Goal: Task Accomplishment & Management: Use online tool/utility

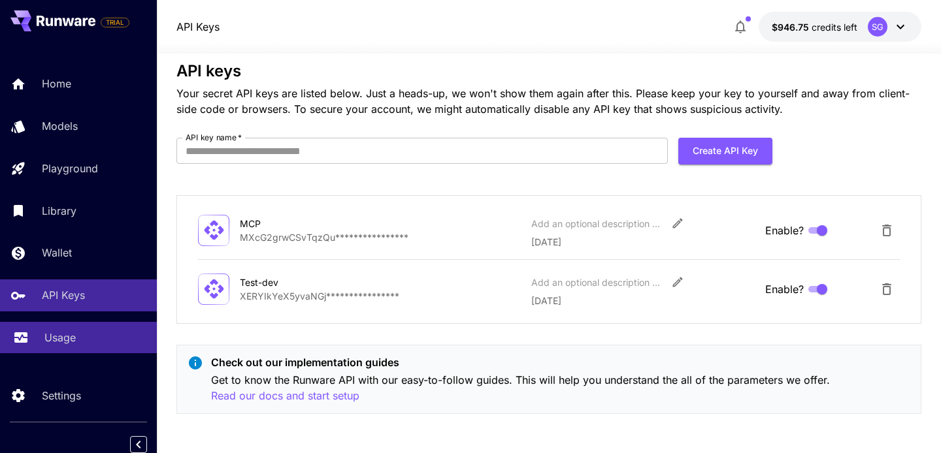
click at [71, 338] on p "Usage" at bounding box center [59, 338] width 31 height 16
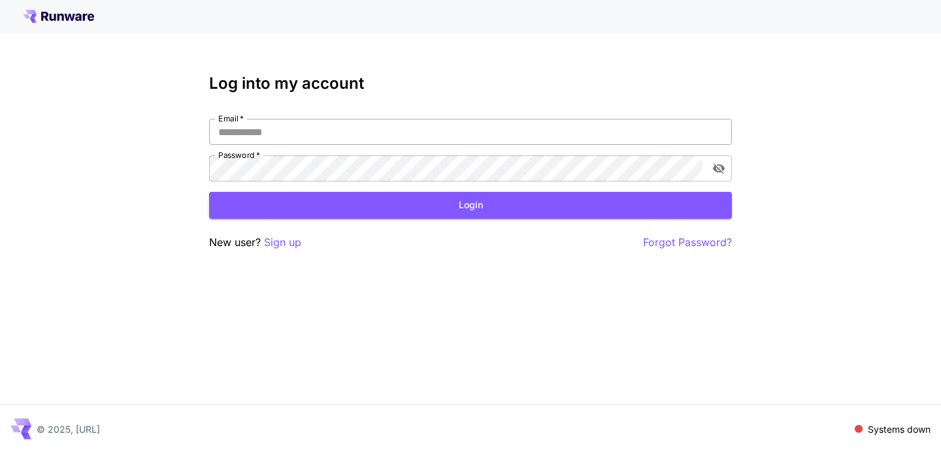
click at [263, 126] on input "Email   *" at bounding box center [470, 132] width 523 height 26
type input "**********"
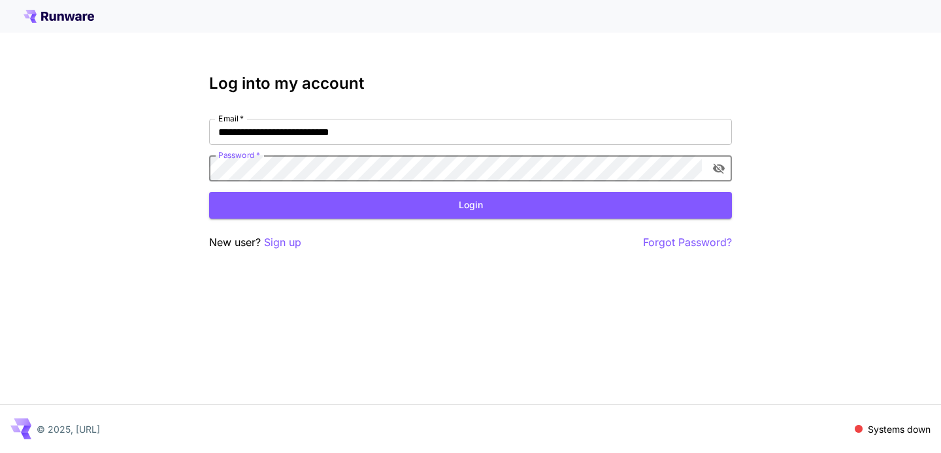
click at [717, 164] on icon "toggle password visibility" at bounding box center [718, 168] width 13 height 13
click at [615, 217] on button "Login" at bounding box center [470, 205] width 523 height 27
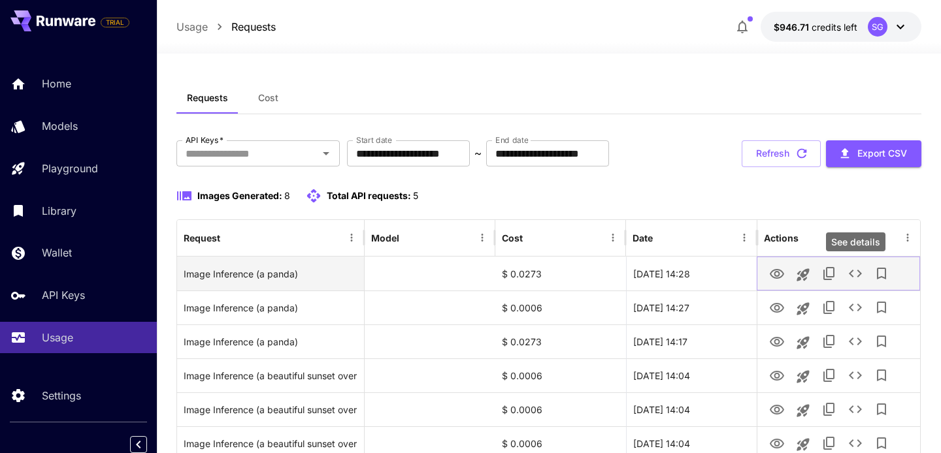
click at [859, 272] on icon "See details" at bounding box center [855, 274] width 13 height 8
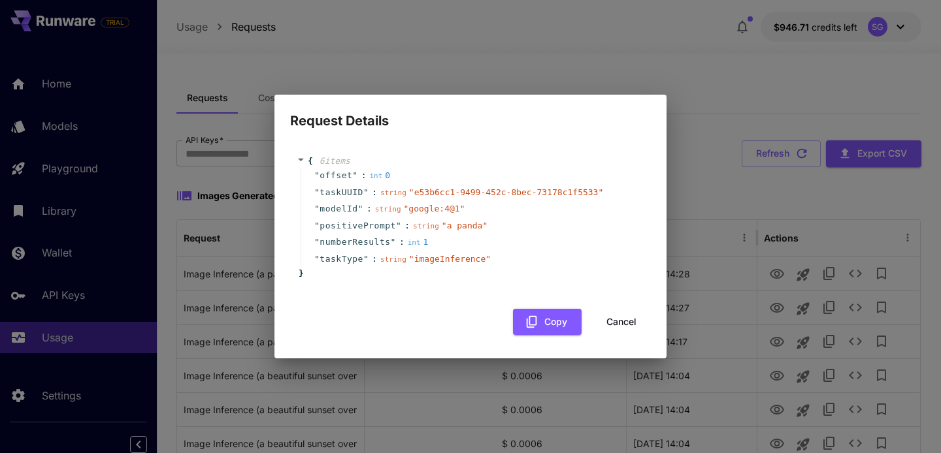
click at [764, 186] on div "Request Details { 6 item s " offset " : int 0 " taskUUID " : string " e53b6cc1-…" at bounding box center [470, 226] width 941 height 453
click at [605, 319] on button "Cancel" at bounding box center [621, 322] width 59 height 27
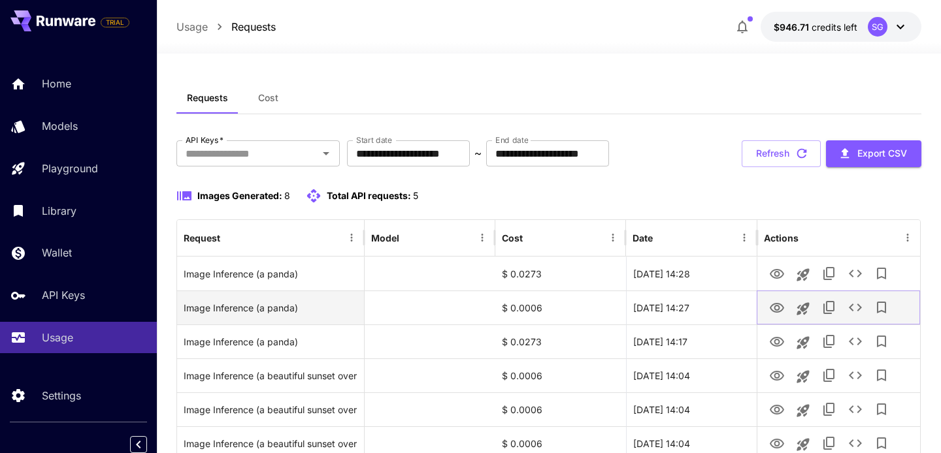
click at [855, 309] on icon "See details" at bounding box center [855, 308] width 16 height 16
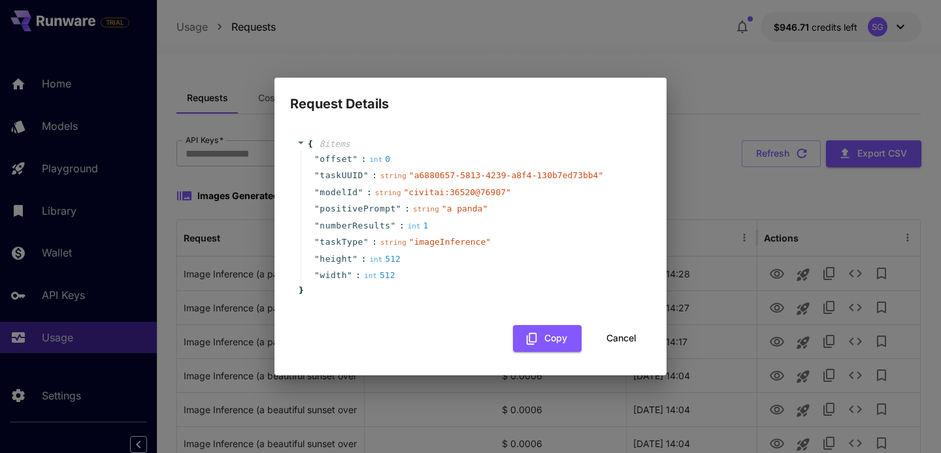
click at [847, 280] on div "Request Details { 8 item s " offset " : int 0 " taskUUID " : string " a6880657-…" at bounding box center [470, 226] width 941 height 453
click at [595, 340] on button "Cancel" at bounding box center [621, 338] width 59 height 27
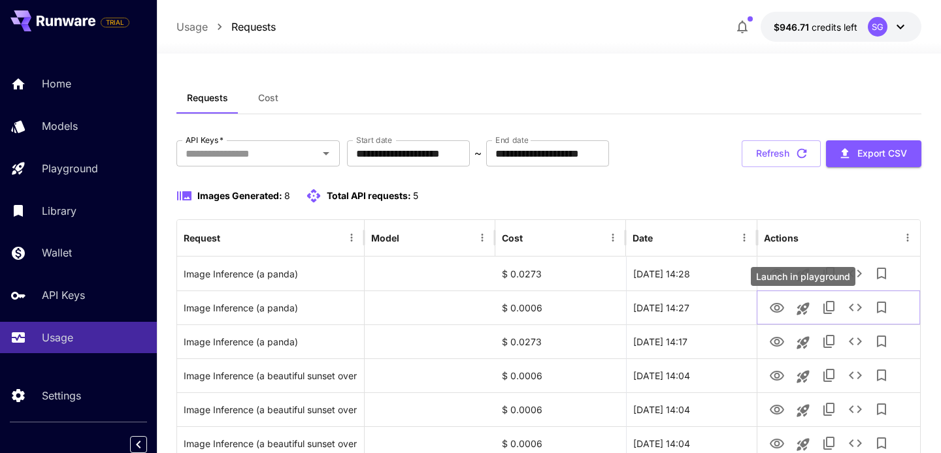
click at [838, 281] on div "Launch in playground" at bounding box center [803, 276] width 105 height 19
click at [851, 280] on div "Launch in playground" at bounding box center [803, 276] width 105 height 19
click at [855, 274] on div "Launch in playground" at bounding box center [802, 280] width 107 height 29
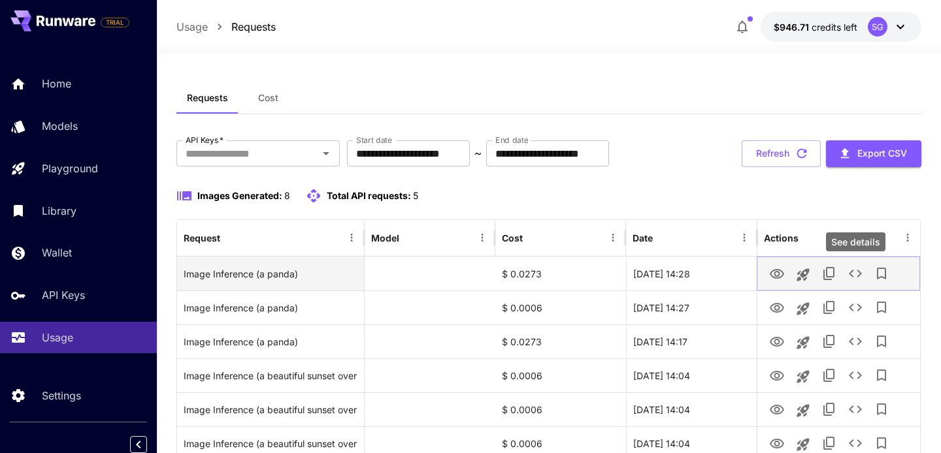
click at [851, 270] on icon "See details" at bounding box center [855, 274] width 16 height 16
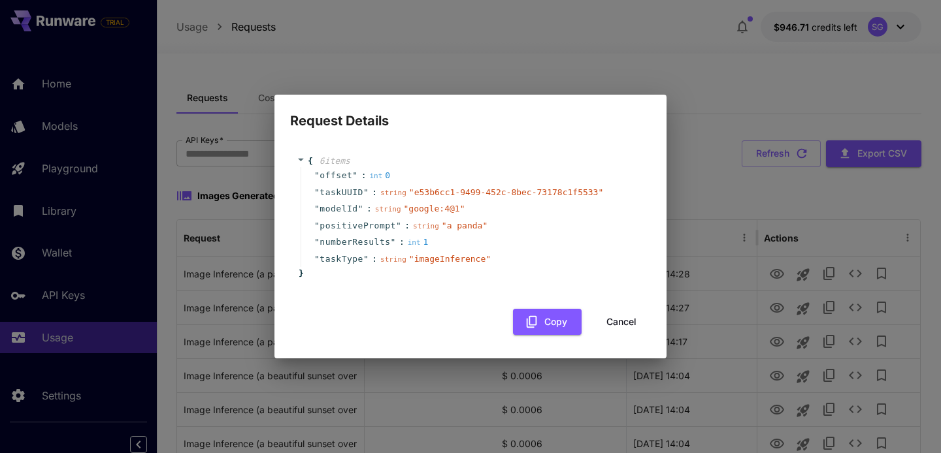
click at [642, 324] on button "Cancel" at bounding box center [621, 322] width 59 height 27
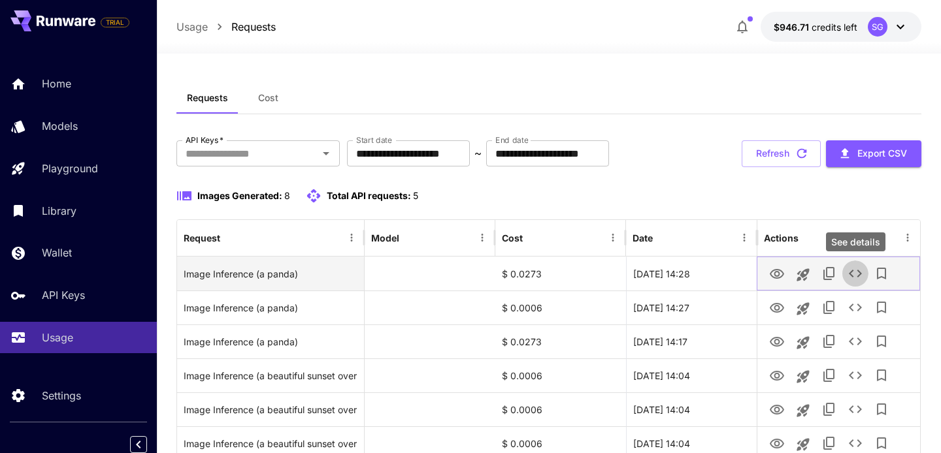
click at [852, 269] on icon "See details" at bounding box center [855, 274] width 16 height 16
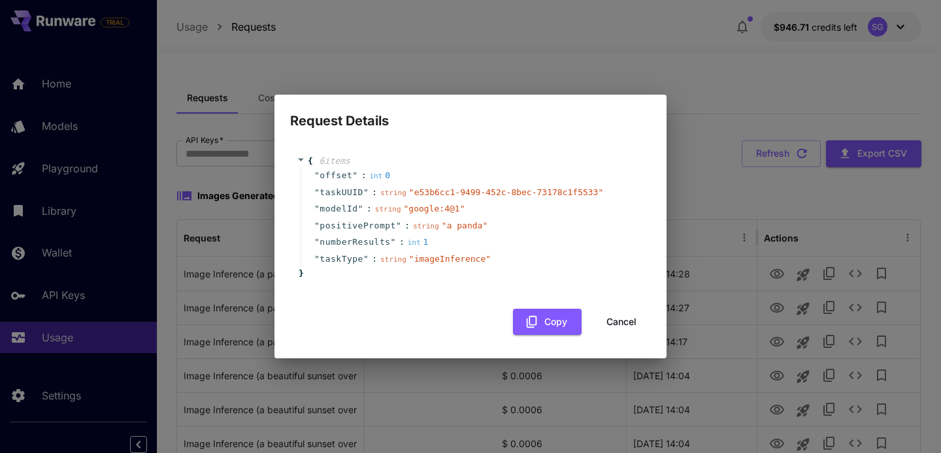
click at [617, 312] on button "Cancel" at bounding box center [621, 322] width 59 height 27
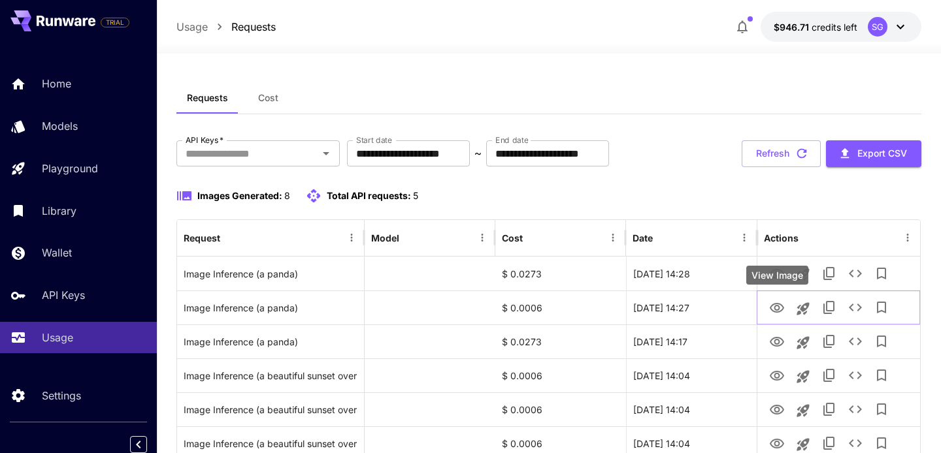
click at [779, 267] on div "View Image" at bounding box center [777, 275] width 62 height 19
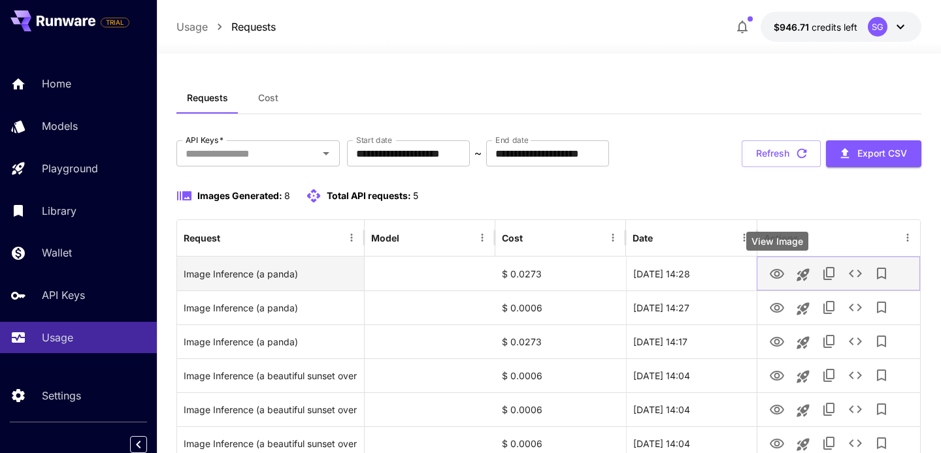
click at [768, 271] on button "View Image" at bounding box center [777, 273] width 26 height 27
click at [774, 271] on icon "View Image" at bounding box center [777, 275] width 16 height 16
click at [851, 274] on icon "See details" at bounding box center [855, 274] width 13 height 8
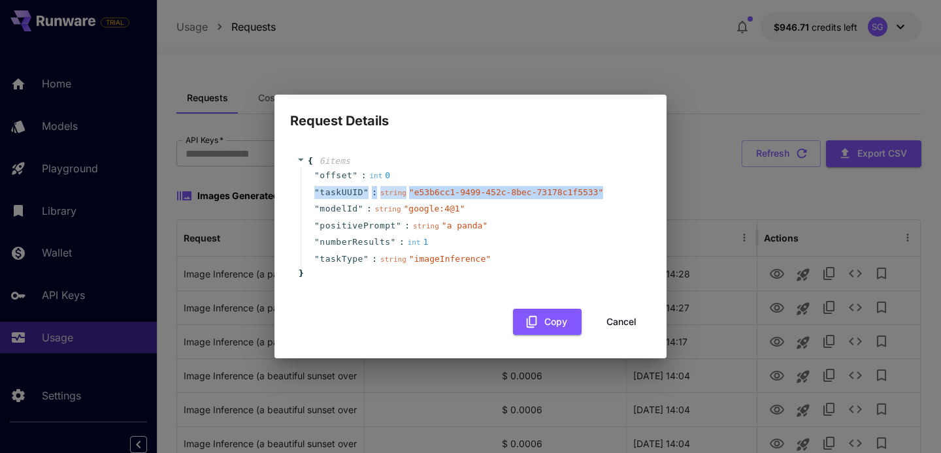
drag, startPoint x: 312, startPoint y: 189, endPoint x: 607, endPoint y: 189, distance: 294.7
click at [607, 189] on div "" taskUUID " : string " e53b6cc1-9499-452c-8bec-73178c1f5533 "" at bounding box center [473, 192] width 344 height 17
copy div "" taskUUID " : string " e53b6cc1-9499-452c-8bec-73178c1f5533 ""
